Goal: Book appointment/travel/reservation

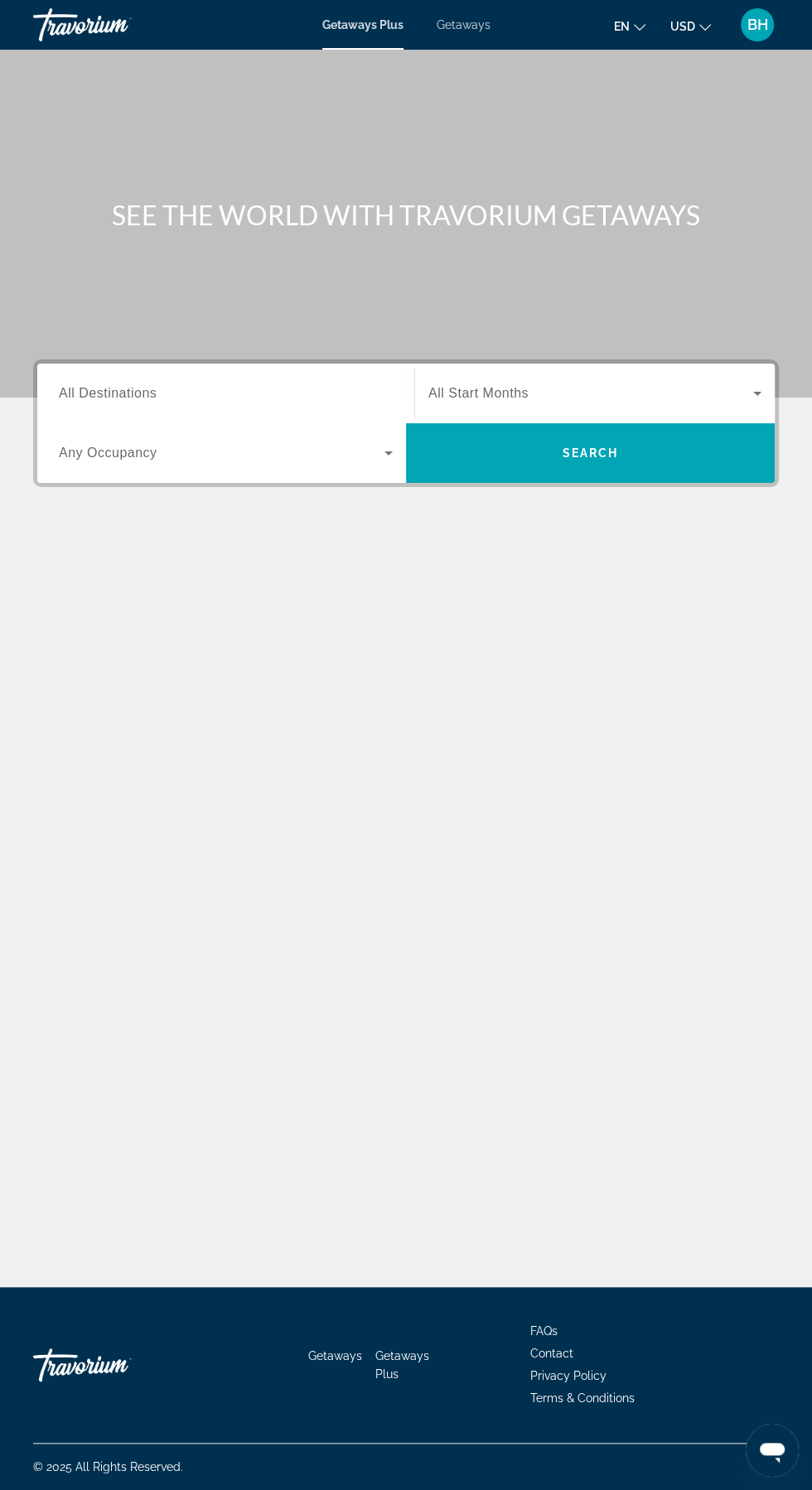
click at [270, 389] on input "Destination All Destinations" at bounding box center [226, 394] width 334 height 20
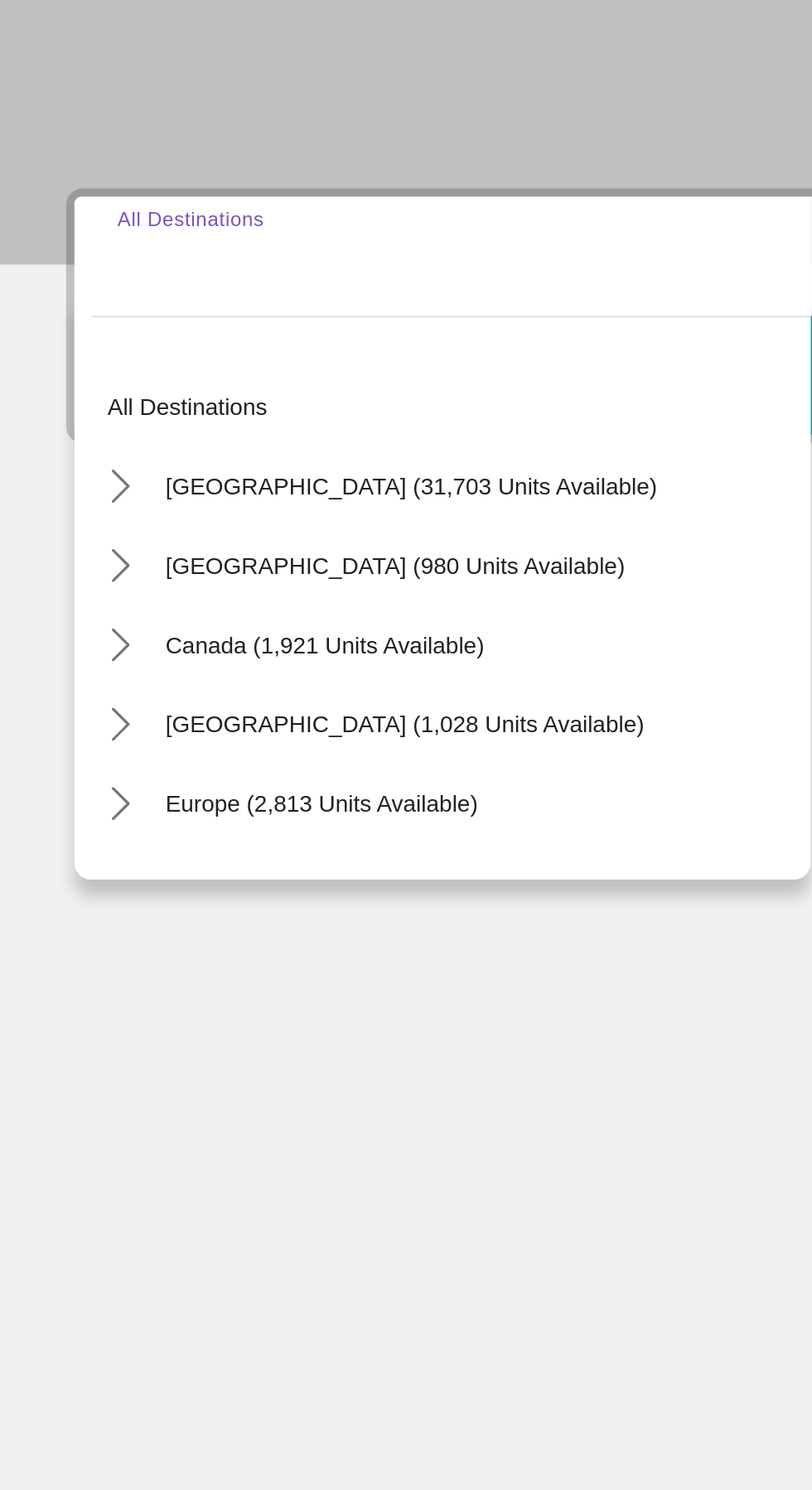
scroll to position [48, 0]
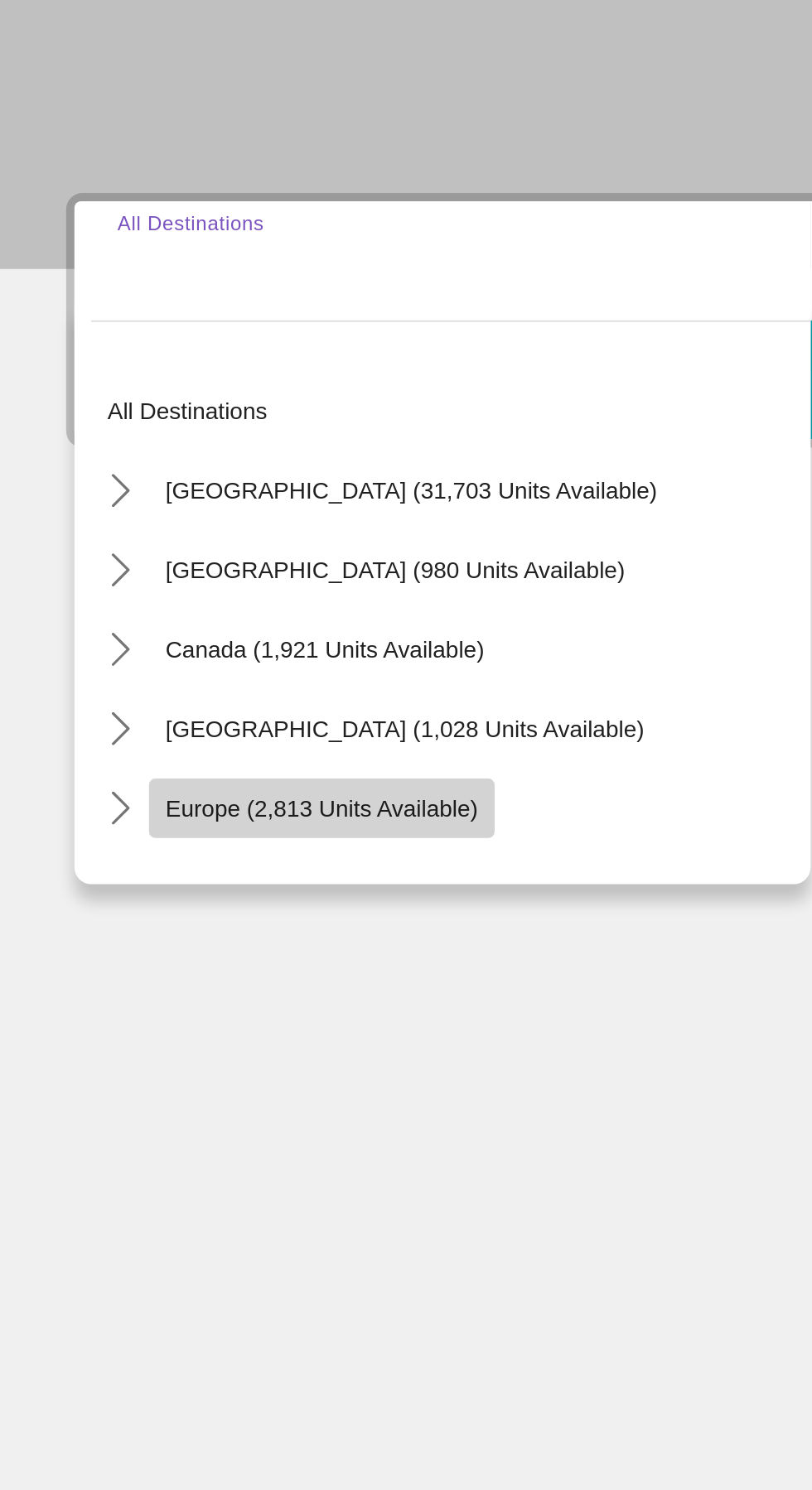
click at [198, 661] on span "Europe (2,813 units available)" at bounding box center [160, 667] width 157 height 14
type input "**********"
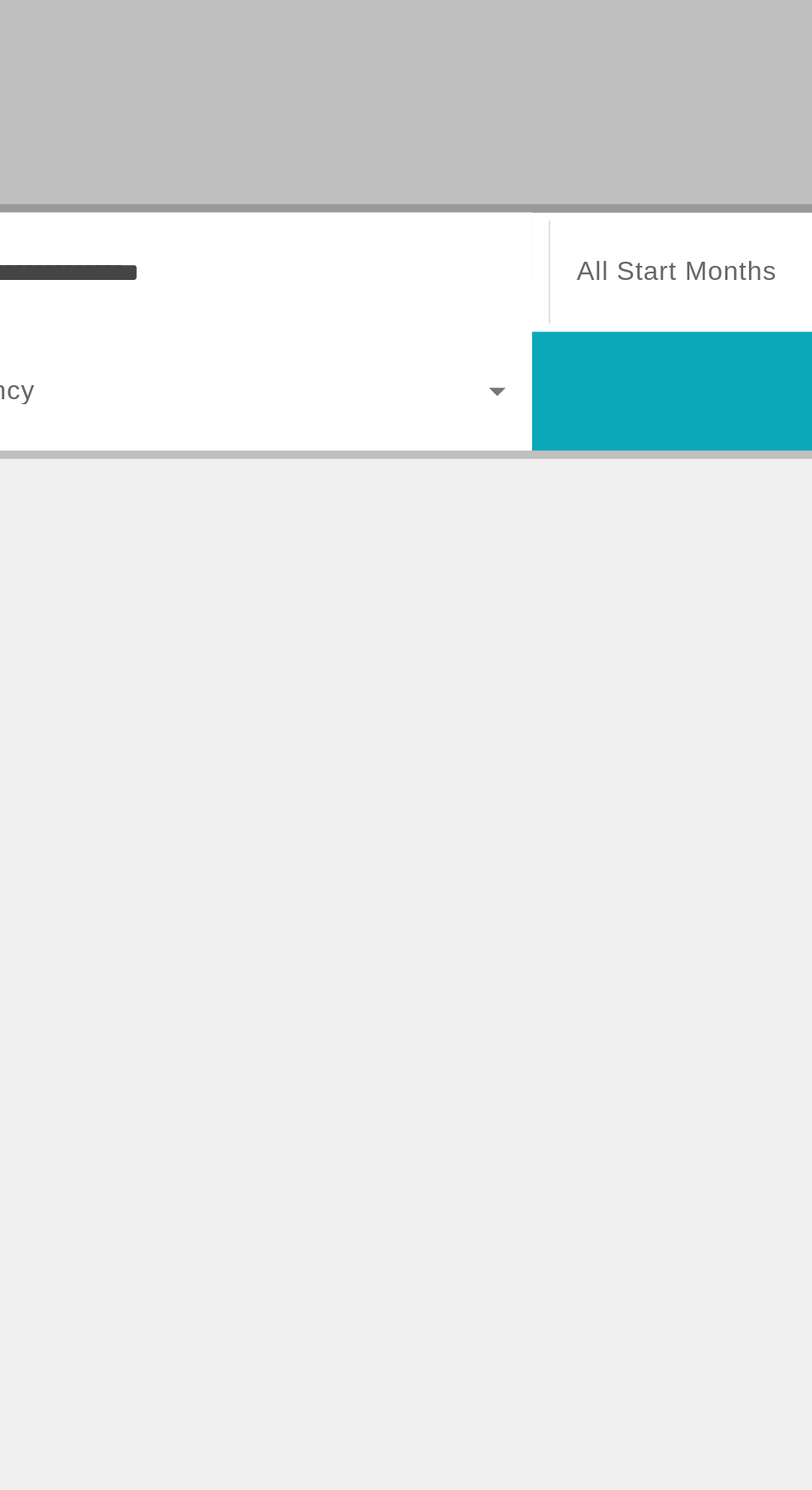
click at [504, 433] on span "Search" at bounding box center [590, 453] width 369 height 40
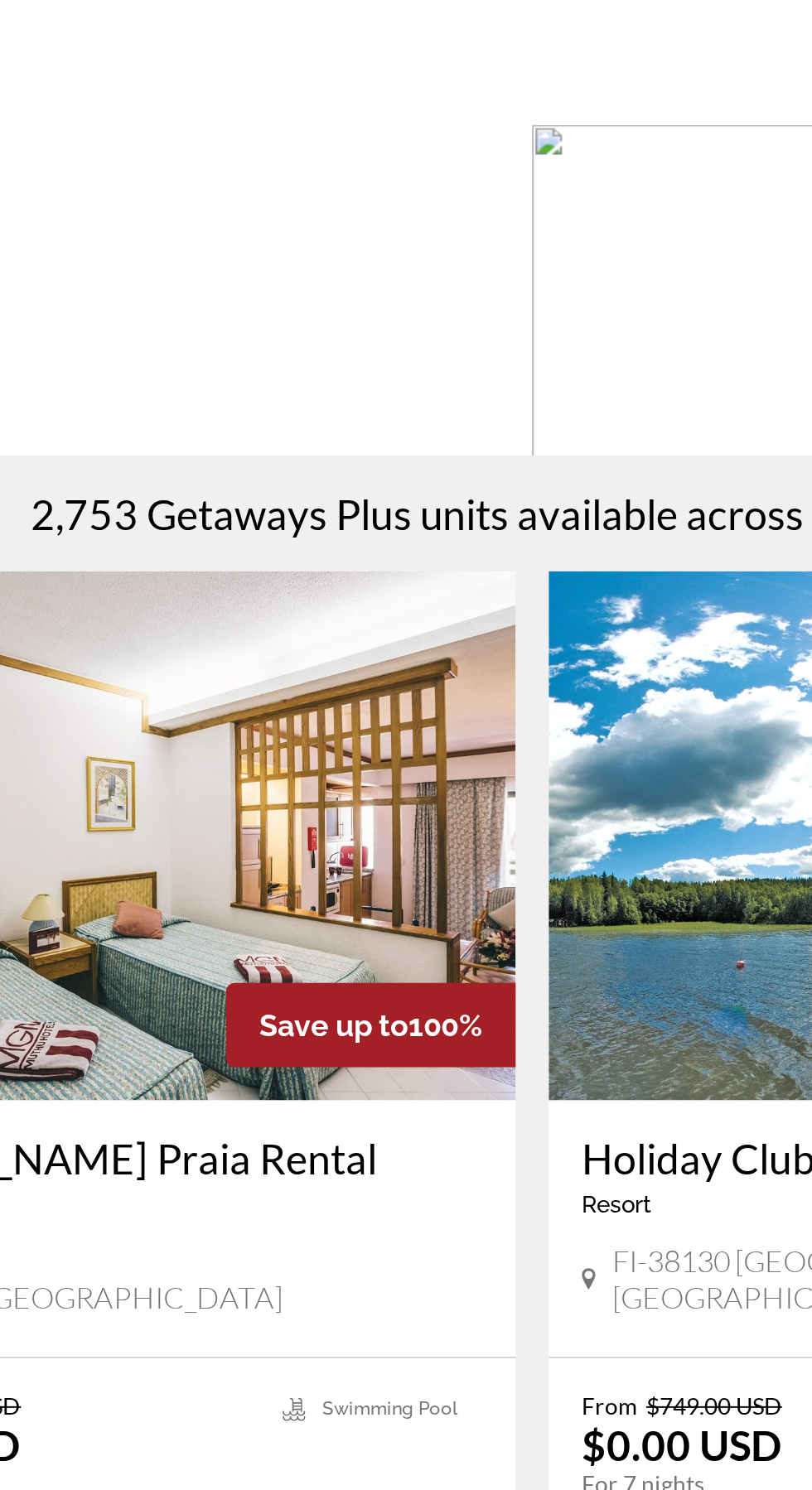
scroll to position [178, 0]
